Goal: Book appointment/travel/reservation

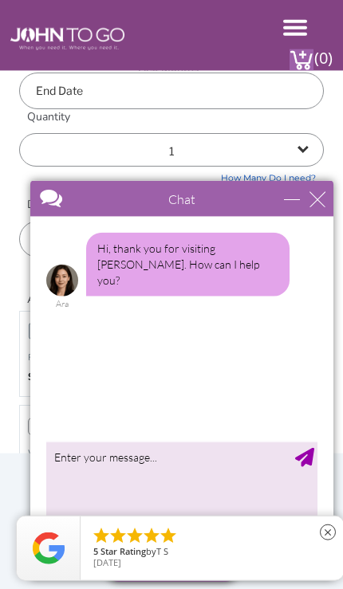
scroll to position [528, 0]
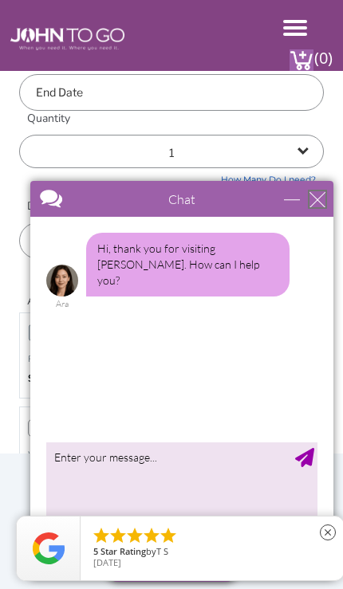
click at [311, 191] on div "close" at bounding box center [317, 199] width 16 height 16
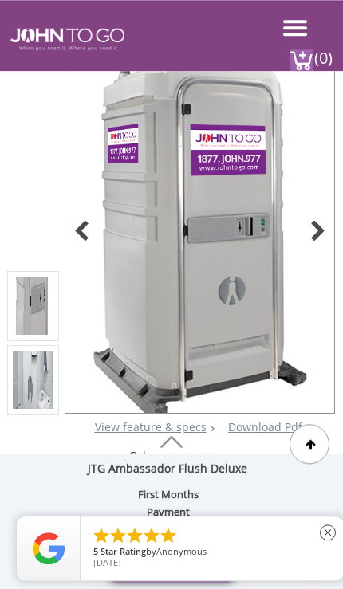
scroll to position [6, 0]
click at [82, 244] on div at bounding box center [86, 233] width 22 height 22
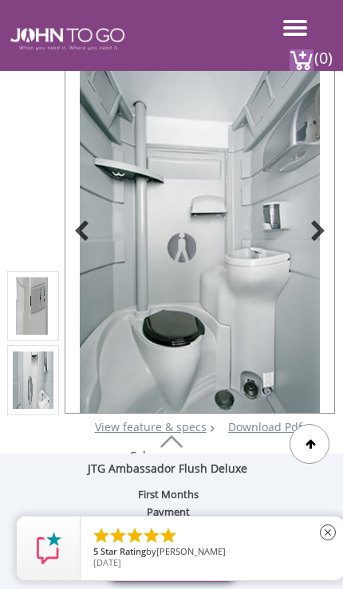
click at [96, 244] on div at bounding box center [86, 233] width 22 height 22
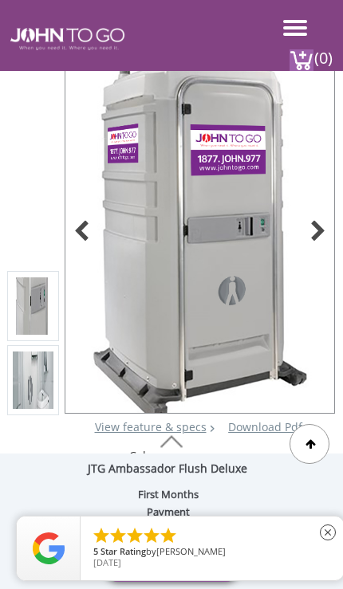
click at [83, 244] on div at bounding box center [86, 233] width 22 height 22
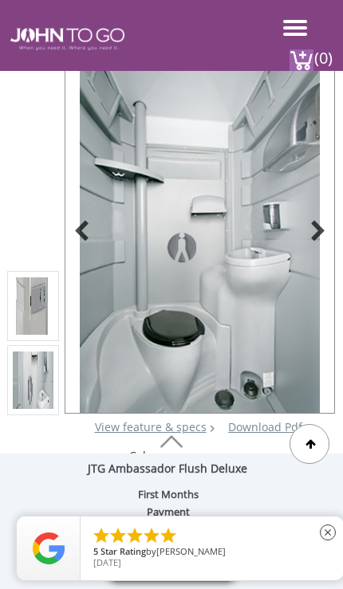
click at [91, 244] on div at bounding box center [86, 233] width 22 height 22
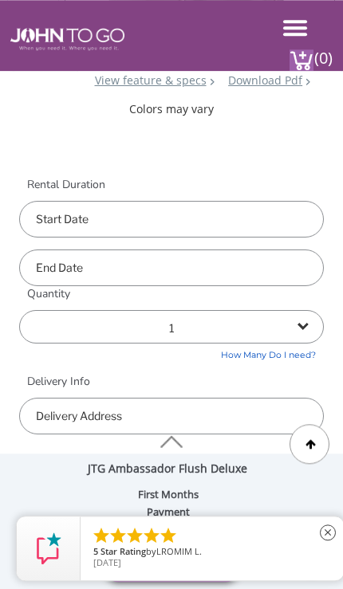
scroll to position [352, 0]
click at [54, 238] on input "text" at bounding box center [171, 219] width 305 height 37
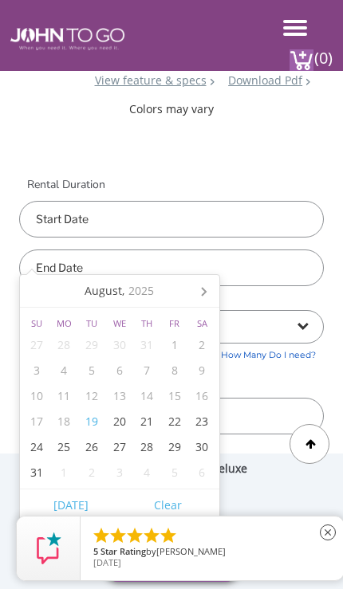
click at [201, 447] on div "30" at bounding box center [202, 448] width 28 height 26
type input "[DATE]"
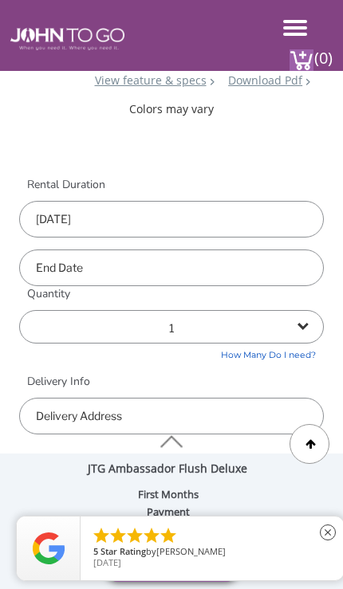
click at [42, 286] on input "text" at bounding box center [171, 268] width 305 height 37
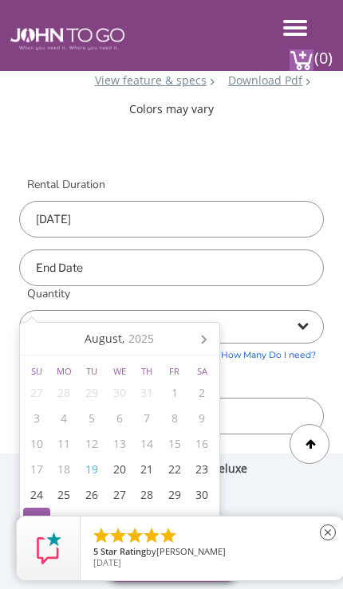
click at [31, 518] on div "31" at bounding box center [37, 521] width 28 height 26
type input "[DATE]"
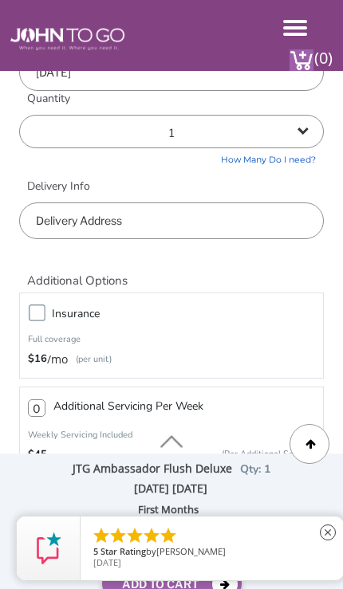
scroll to position [549, 0]
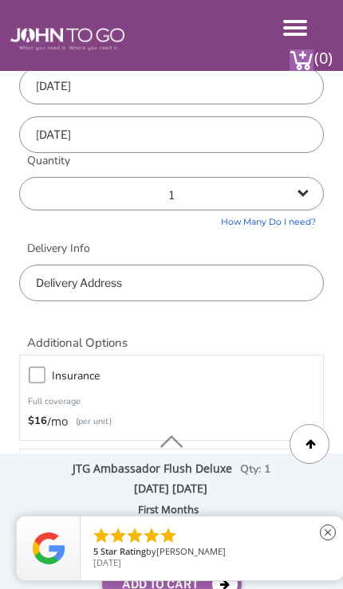
click at [54, 301] on input "text" at bounding box center [171, 283] width 305 height 37
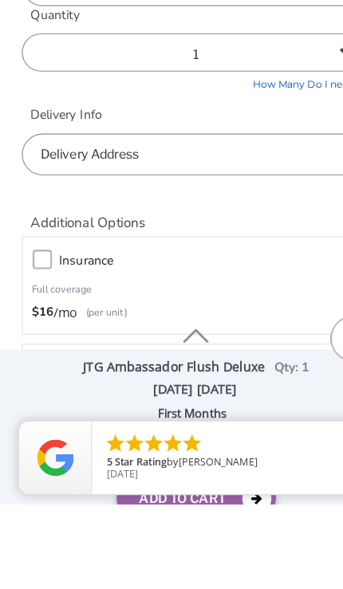
type input "11003"
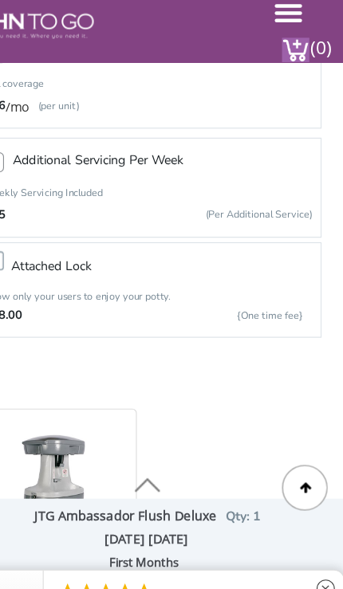
scroll to position [801, 0]
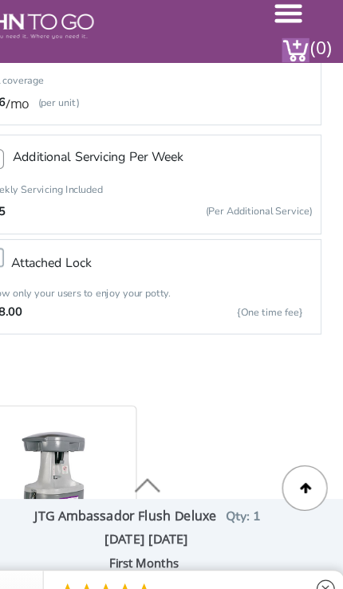
click at [310, 515] on link "close" at bounding box center [327, 532] width 35 height 35
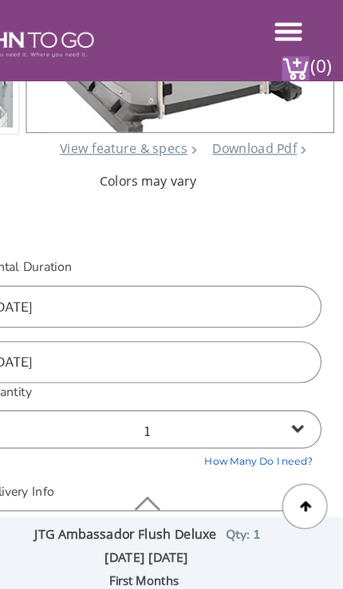
scroll to position [282, 0]
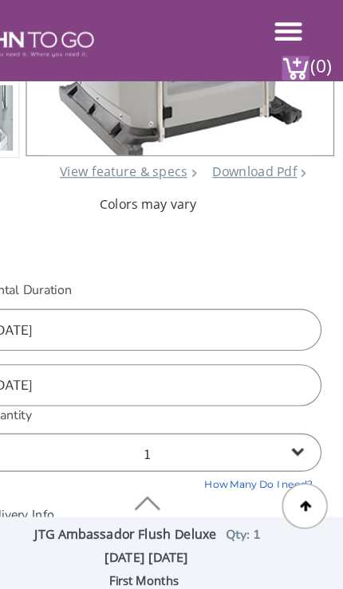
click at [305, 441] on icon at bounding box center [310, 444] width 11 height 10
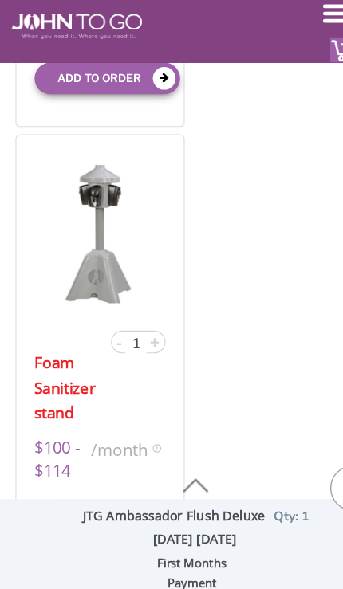
scroll to position [1412, 0]
